Goal: Task Accomplishment & Management: Manage account settings

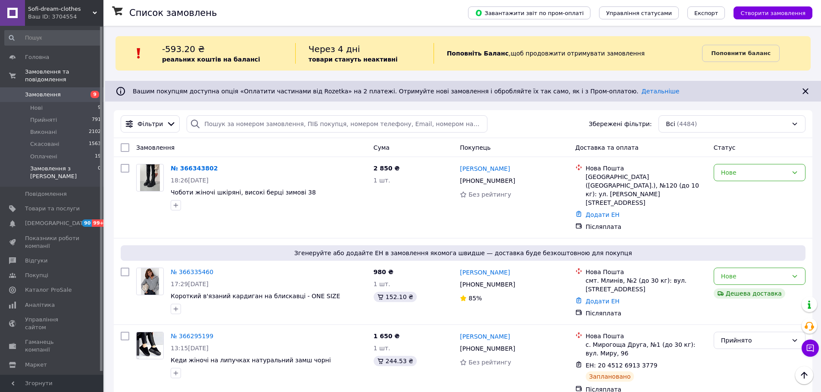
scroll to position [560, 0]
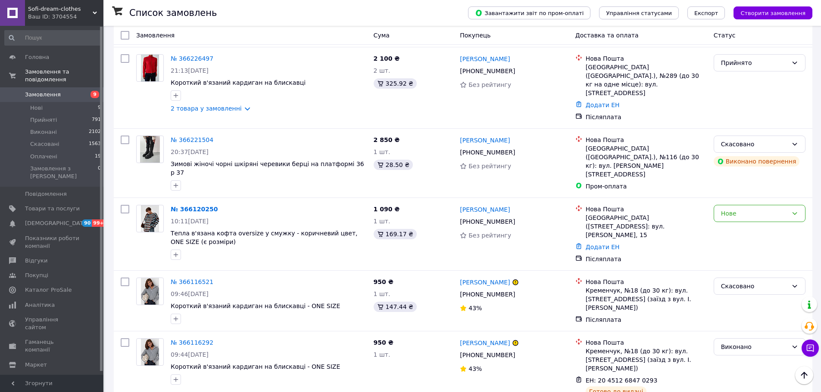
drag, startPoint x: 43, startPoint y: 193, endPoint x: 391, endPoint y: 299, distance: 363.4
click at [43, 205] on span "Товари та послуги" at bounding box center [52, 209] width 55 height 8
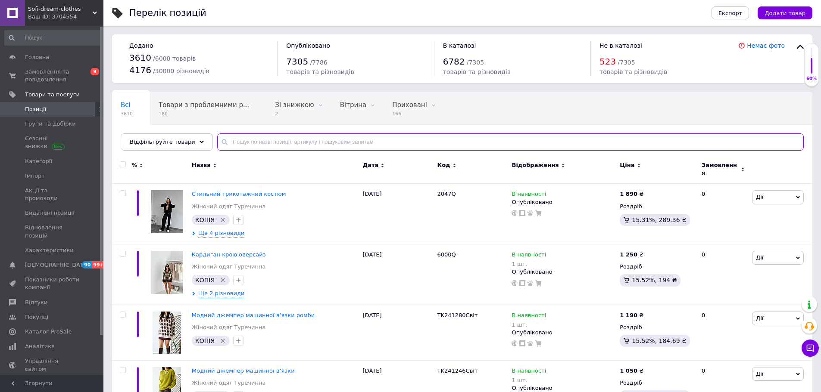
click at [289, 139] on input "text" at bounding box center [510, 142] width 586 height 17
type input "350"
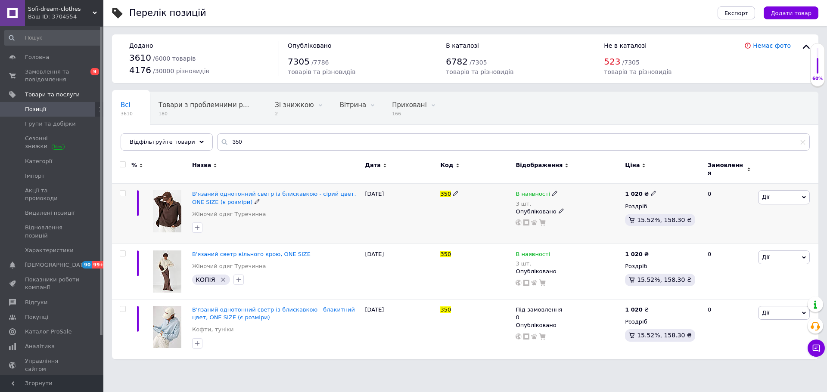
click at [768, 194] on span "Дії" at bounding box center [765, 197] width 7 height 6
click at [552, 191] on icon at bounding box center [554, 193] width 5 height 5
click at [564, 199] on li "Немає в наявності" at bounding box center [602, 205] width 82 height 12
drag, startPoint x: 576, startPoint y: 217, endPoint x: 563, endPoint y: 218, distance: 13.8
click at [563, 218] on input "3" at bounding box center [592, 220] width 65 height 17
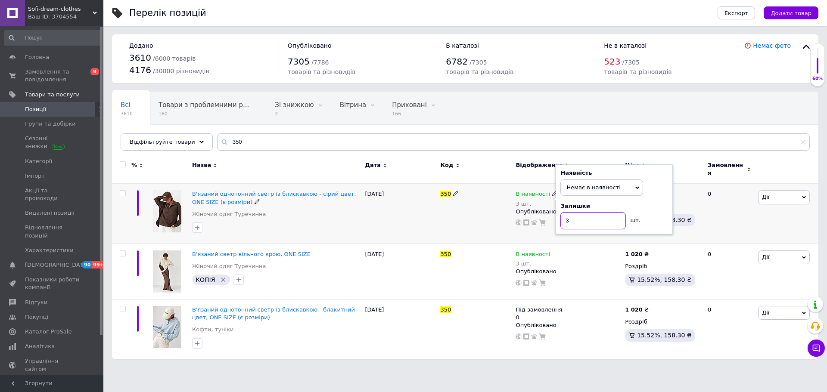
type input "0"
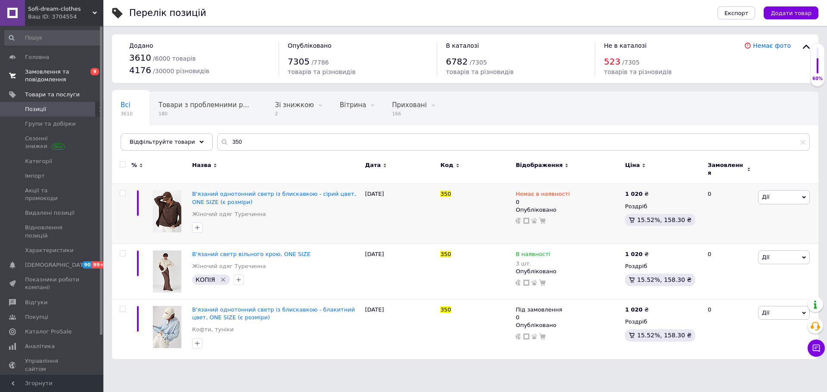
click at [57, 71] on span "Замовлення та повідомлення" at bounding box center [52, 76] width 55 height 16
